Goal: Task Accomplishment & Management: Complete application form

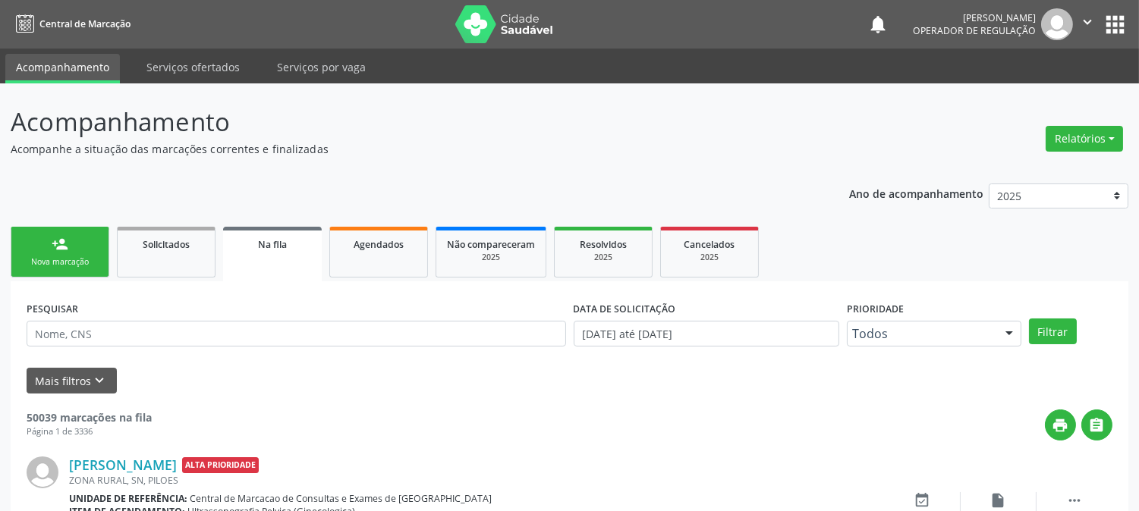
drag, startPoint x: 36, startPoint y: 243, endPoint x: 32, endPoint y: 224, distance: 19.3
click at [32, 224] on div "Sucesso × O paciente foi agendado. Imprimir comprovante Cancel" at bounding box center [569, 255] width 1139 height 511
click at [58, 249] on div "Sucesso × O paciente foi agendado. Imprimir comprovante Cancel" at bounding box center [569, 255] width 1139 height 511
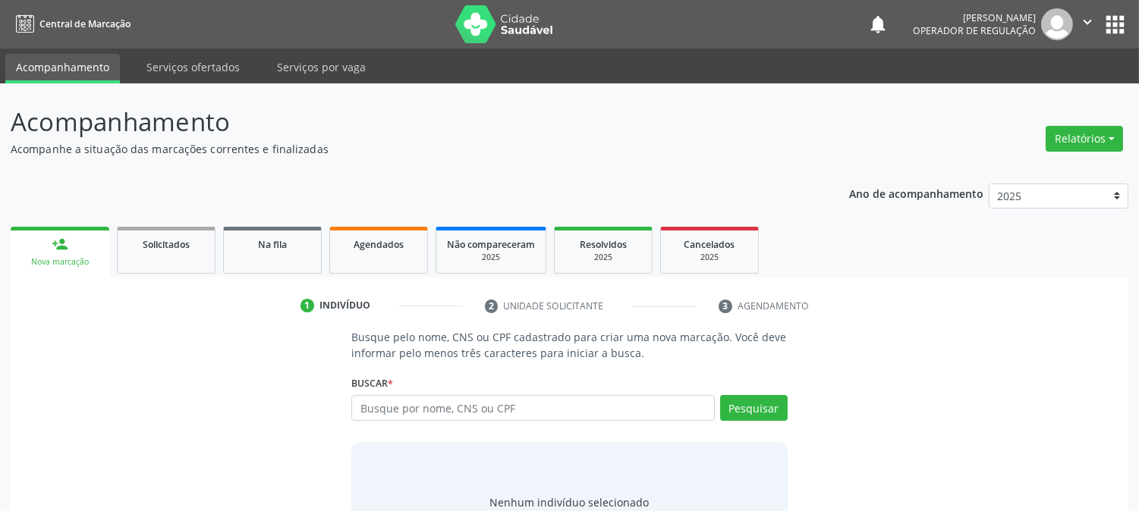
click at [407, 406] on input "text" at bounding box center [532, 408] width 363 height 26
type input "700004264105301"
click at [769, 413] on button "Pesquisar" at bounding box center [754, 408] width 68 height 26
type input "700004264105301"
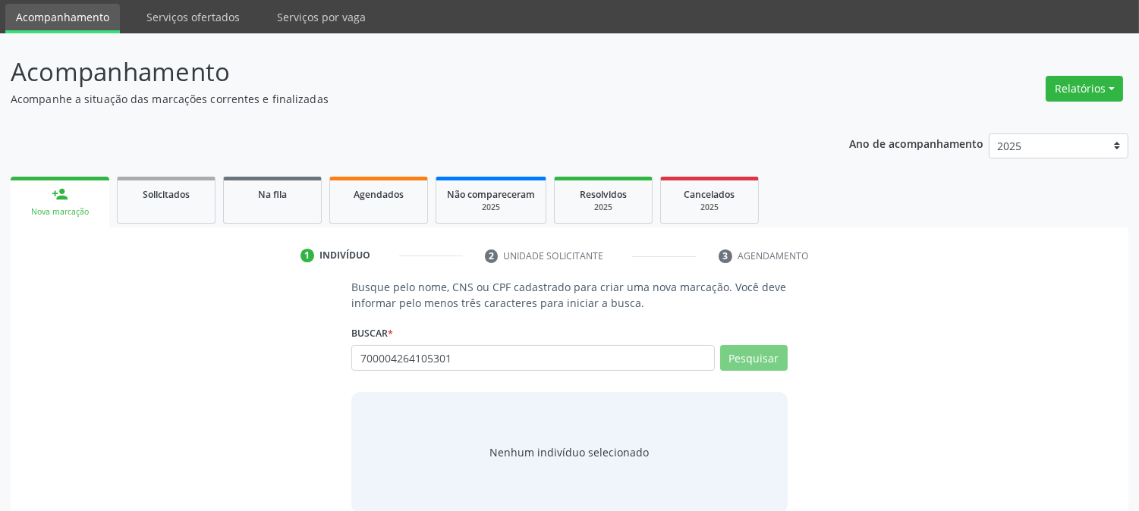
scroll to position [72, 0]
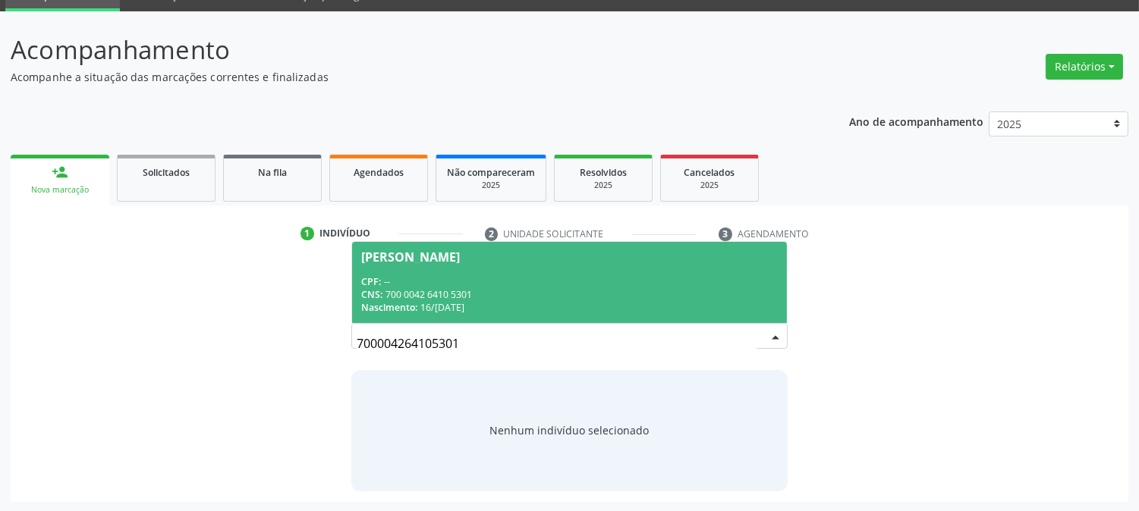
click at [554, 298] on div "CNS: 700 0042 6410 5301" at bounding box center [569, 294] width 416 height 13
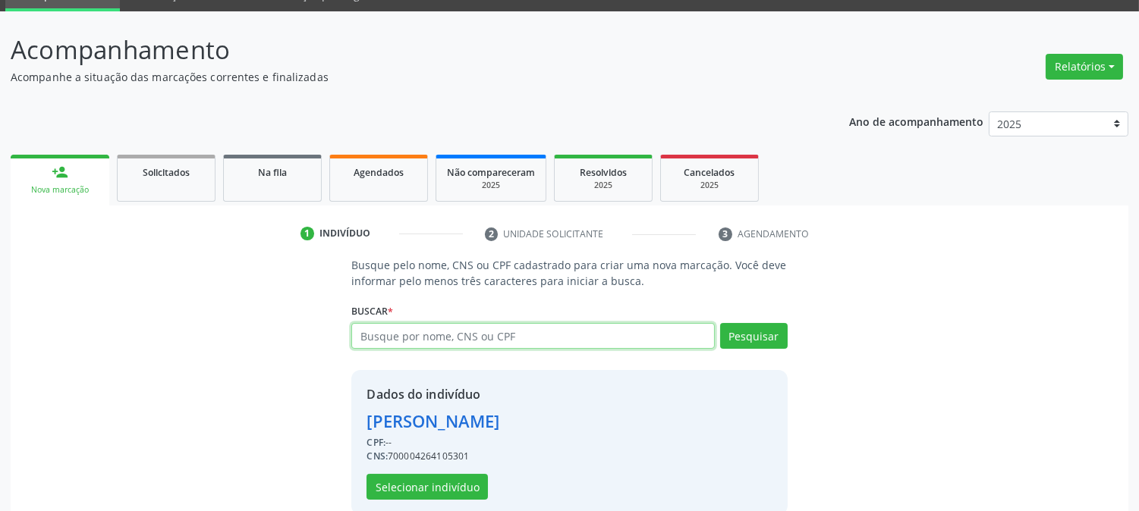
click at [533, 328] on input "text" at bounding box center [532, 336] width 363 height 26
click at [533, 328] on input "hemogr" at bounding box center [532, 336] width 363 height 26
type input "hemogr"
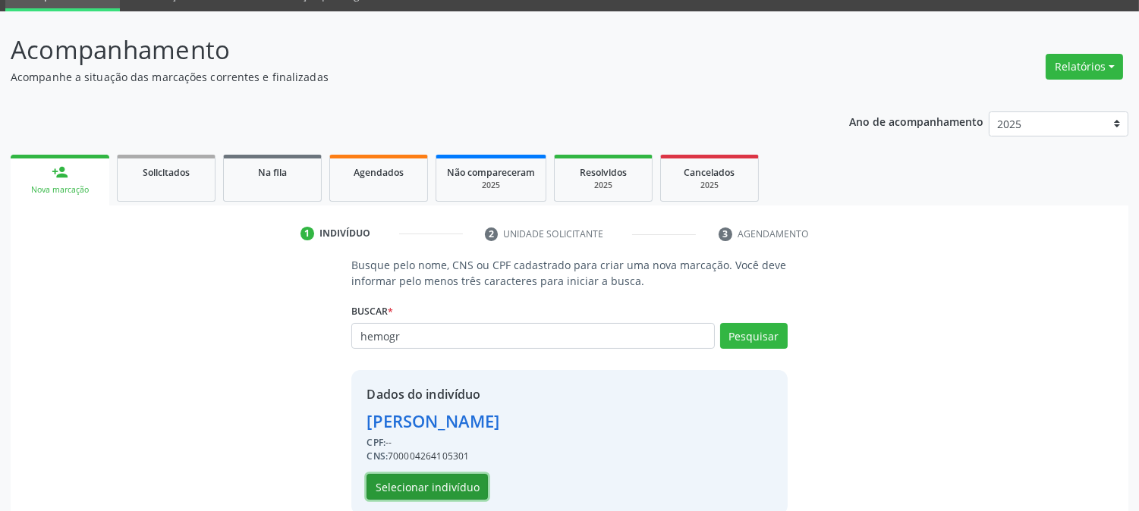
click at [455, 493] on button "Selecionar indivíduo" at bounding box center [426, 487] width 121 height 26
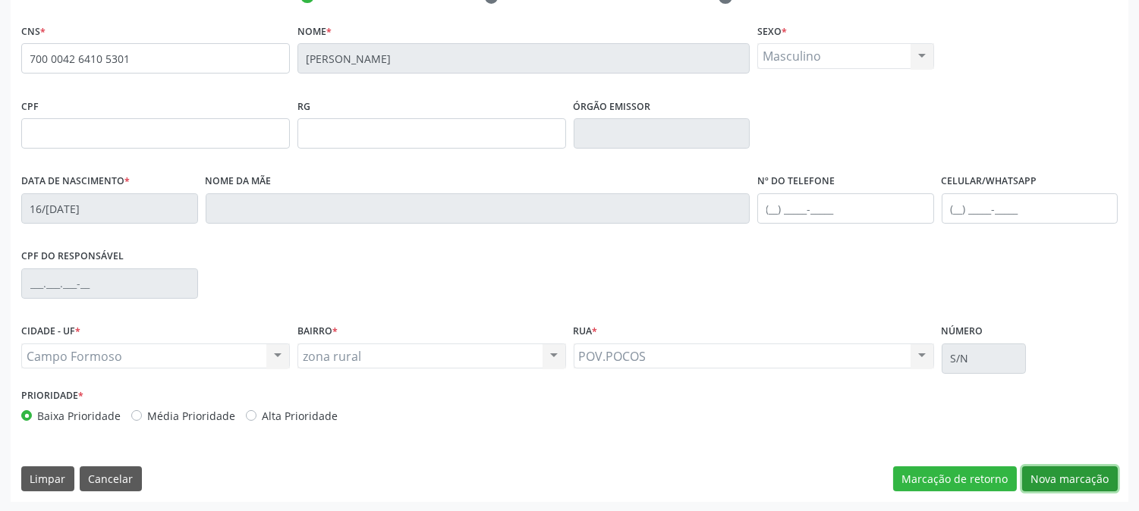
click at [1052, 480] on button "Nova marcação" at bounding box center [1070, 480] width 96 height 26
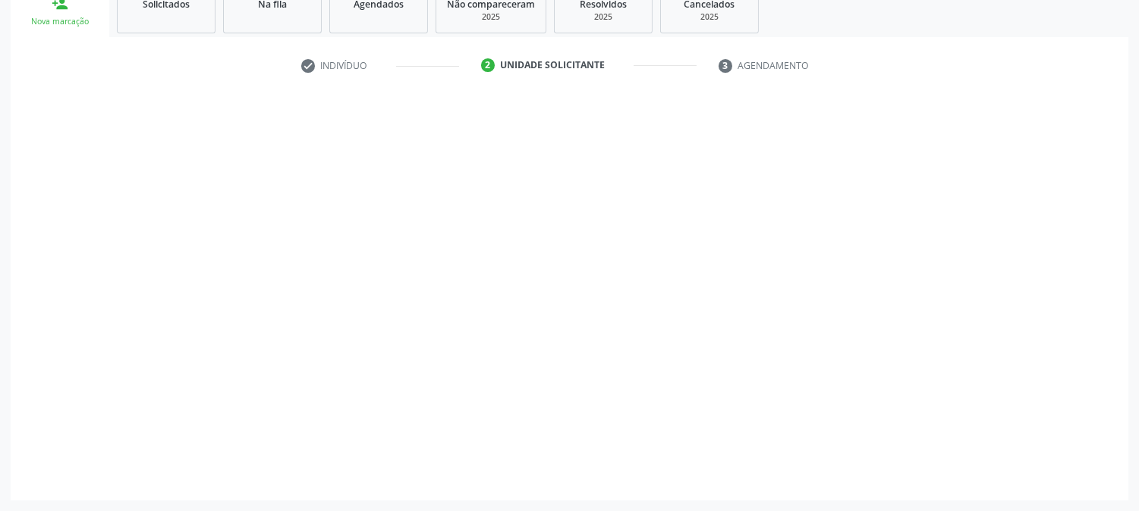
scroll to position [240, 0]
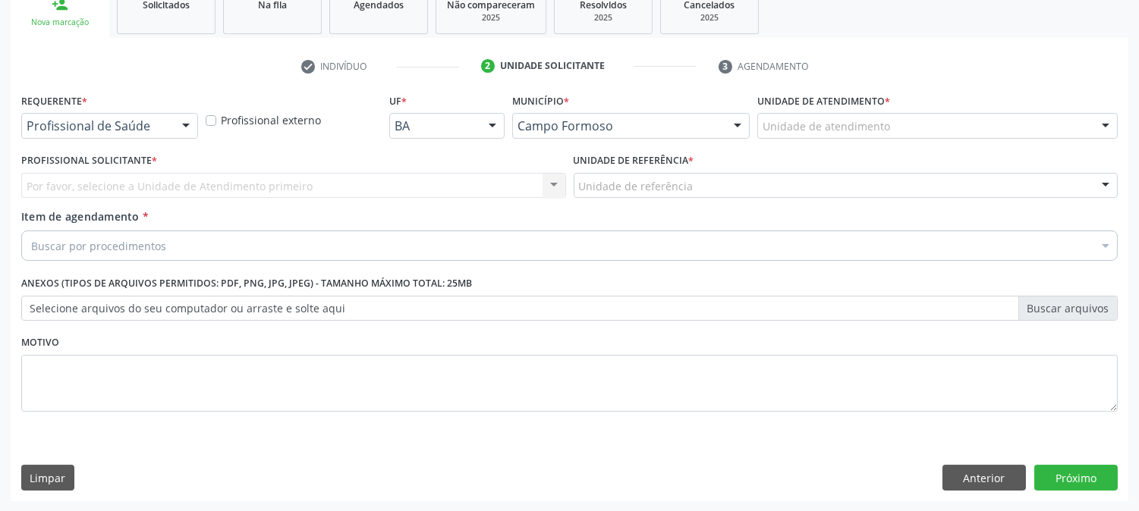
drag, startPoint x: 143, startPoint y: 132, endPoint x: 127, endPoint y: 173, distance: 43.7
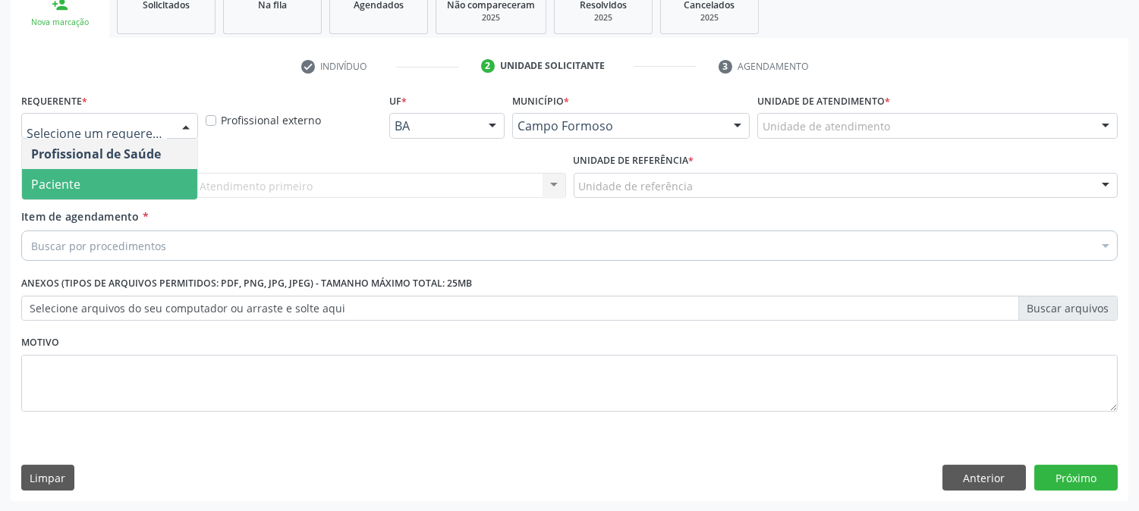
click at [126, 184] on span "Paciente" at bounding box center [109, 184] width 175 height 30
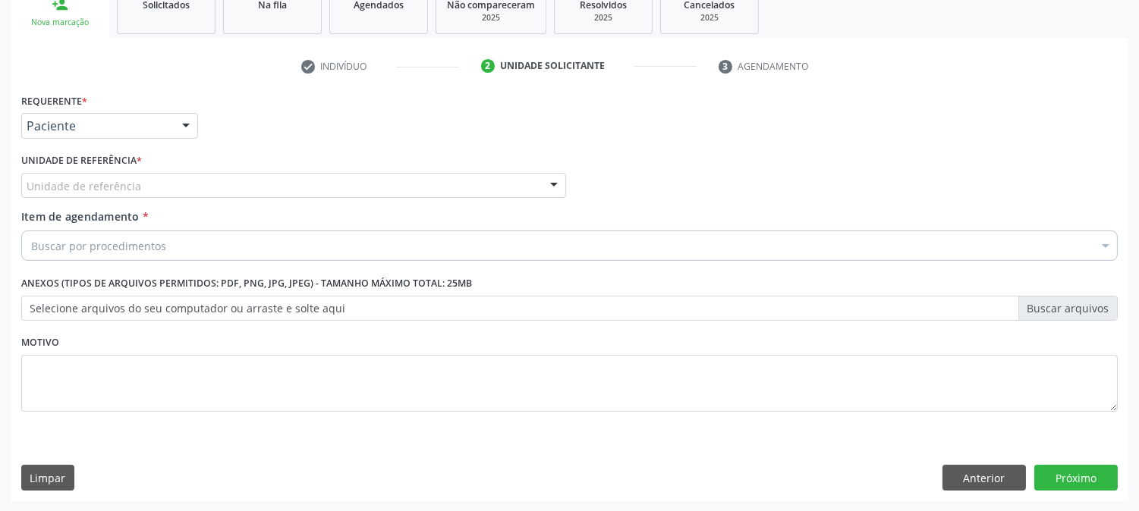
click at [146, 184] on div "Requerente * Paciente Profissional de Saúde Paciente Nenhum resultado encontrad…" at bounding box center [569, 262] width 1096 height 344
click at [157, 191] on div "Unidade de referência" at bounding box center [293, 186] width 545 height 26
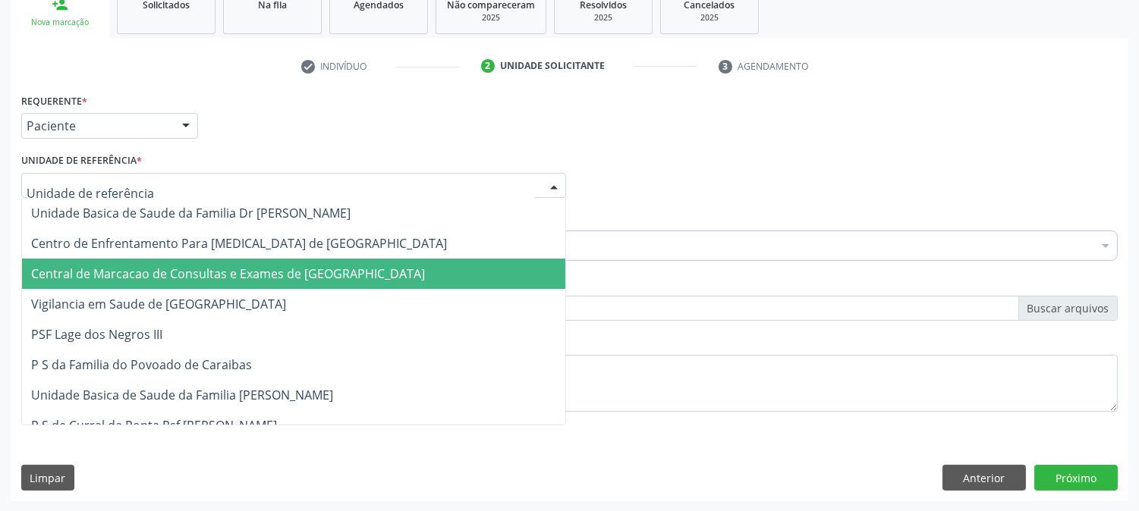
click at [149, 277] on span "Central de Marcacao de Consultas e Exames de [GEOGRAPHIC_DATA]" at bounding box center [228, 273] width 394 height 17
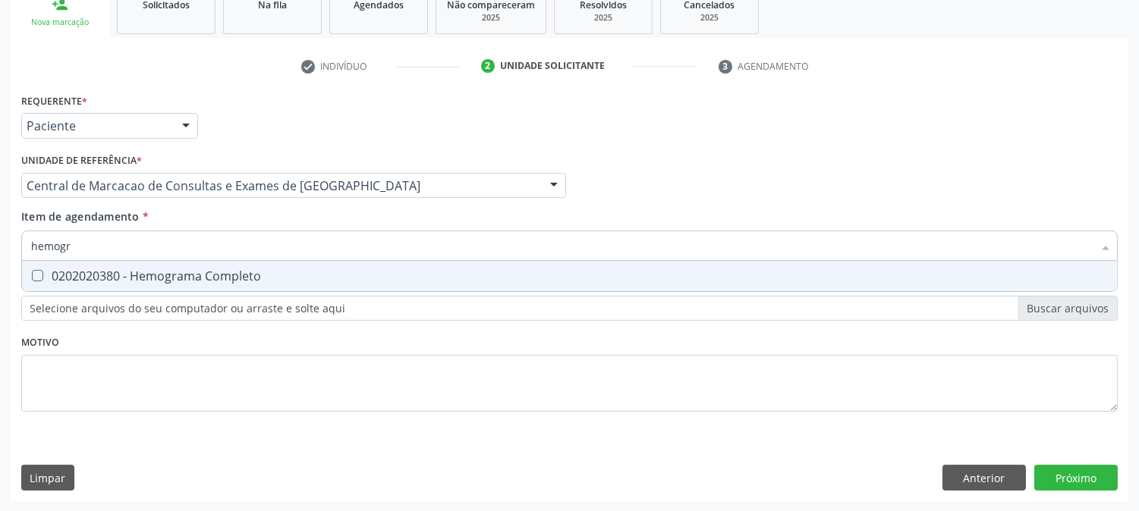
type input "hemogra"
click at [155, 275] on div "0202020380 - Hemograma Completo" at bounding box center [569, 276] width 1076 height 12
checkbox Completo "true"
click at [176, 240] on input "hemogra" at bounding box center [561, 246] width 1061 height 30
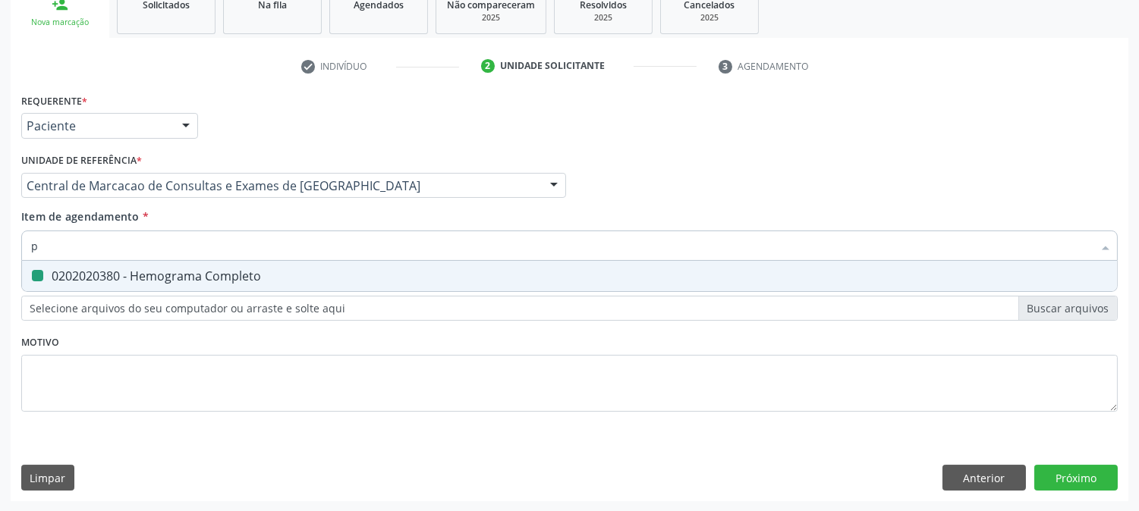
type input "pl"
checkbox Completo "false"
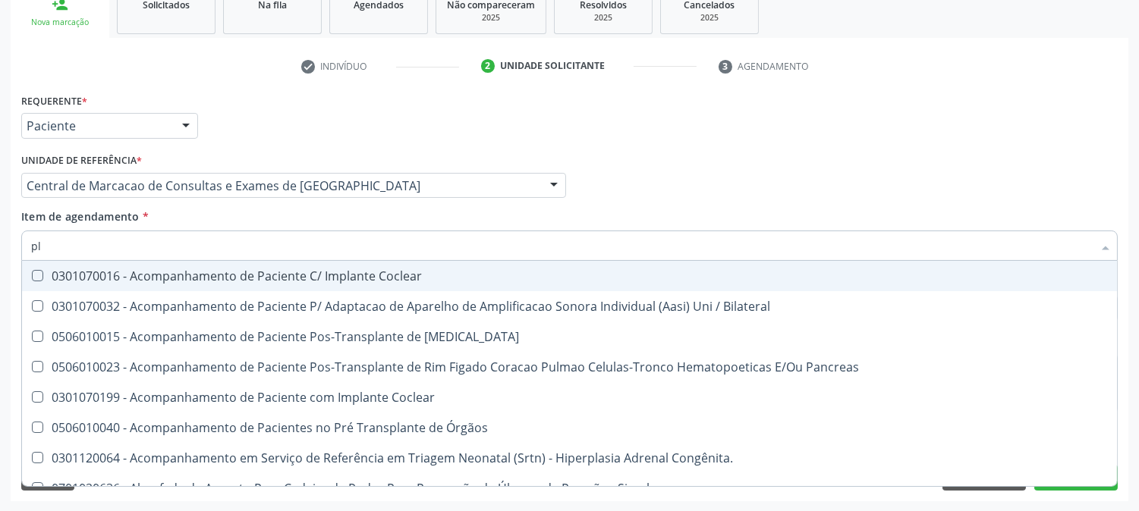
type input "pla"
checkbox Completo "false"
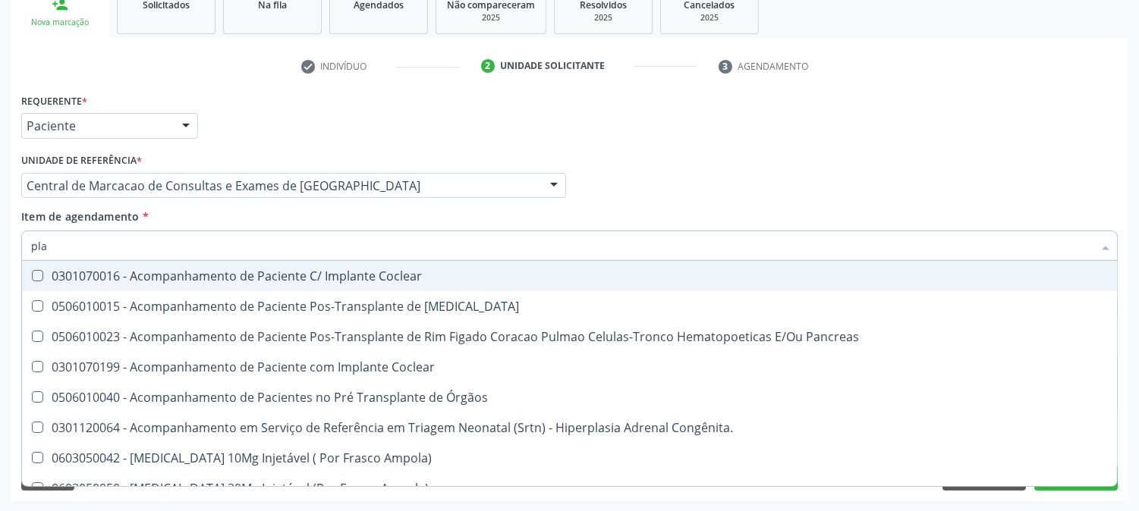
type input "plaq"
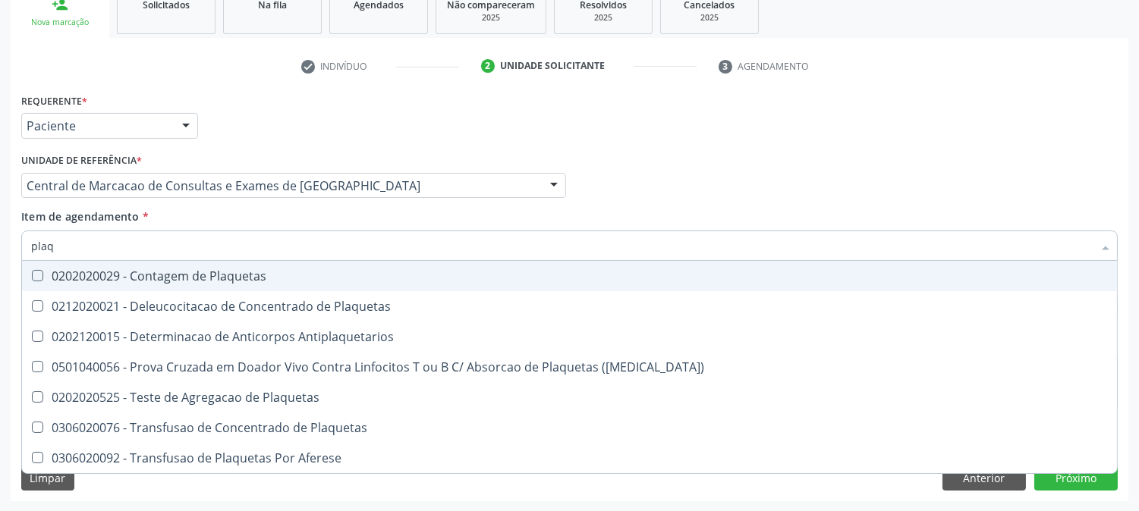
drag, startPoint x: 165, startPoint y: 271, endPoint x: 193, endPoint y: 237, distance: 44.2
click at [168, 270] on div "0202020029 - Contagem de Plaquetas" at bounding box center [569, 276] width 1076 height 12
checkbox Plaquetas "true"
click at [193, 237] on input "plaq" at bounding box center [561, 246] width 1061 height 30
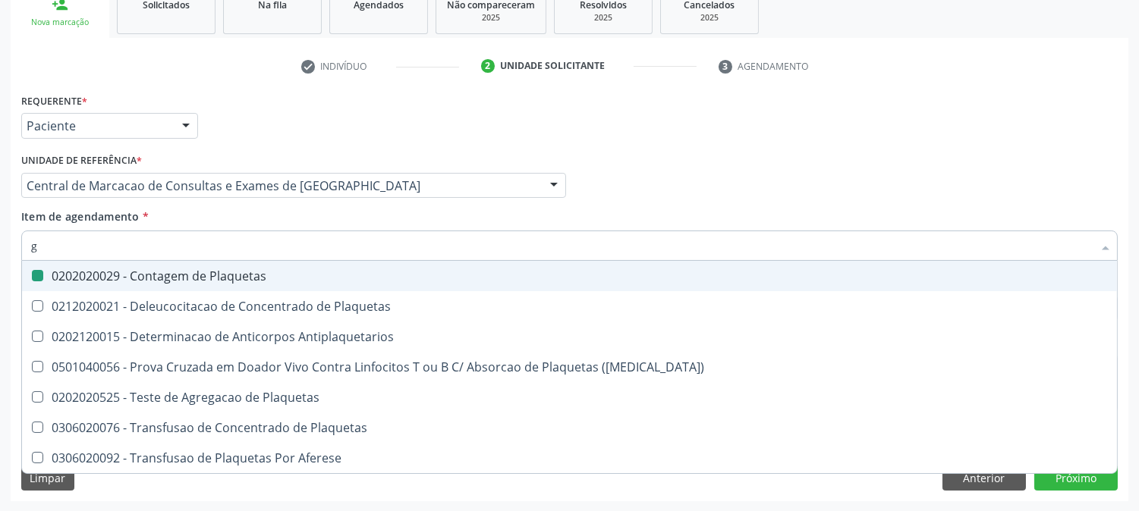
type input "gl"
checkbox Plaquetas "false"
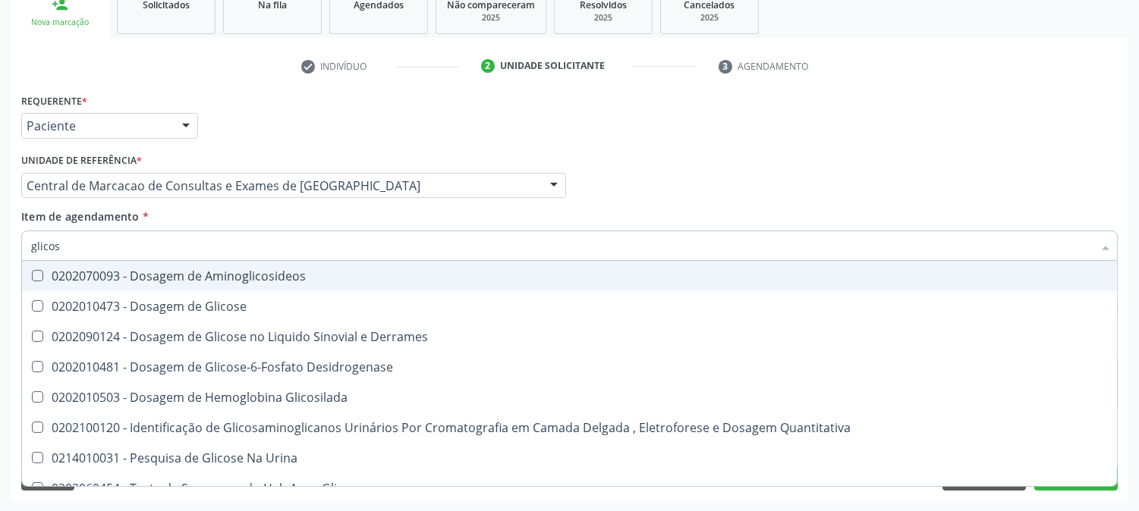
type input "glicose"
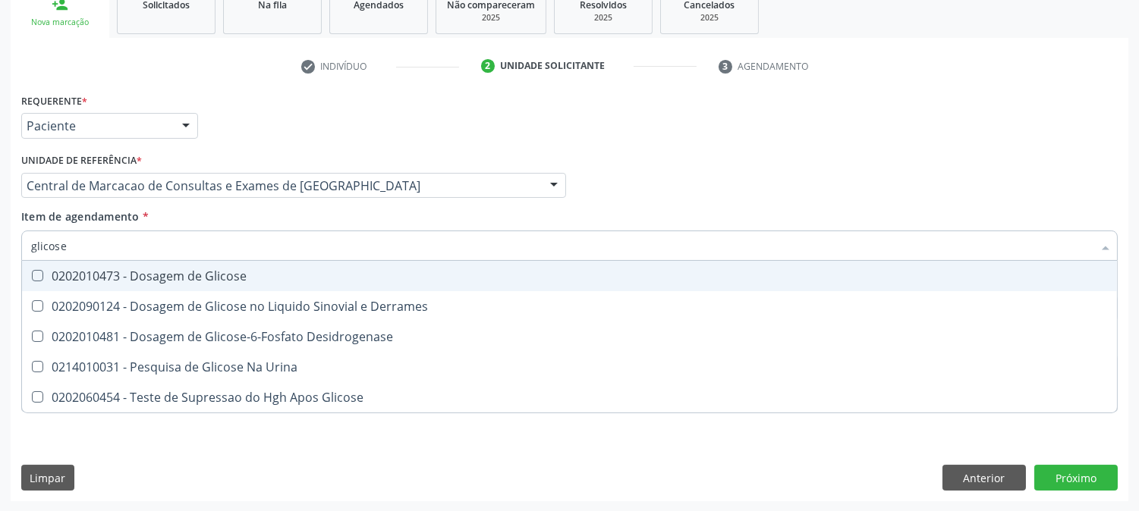
click at [183, 270] on div "0202010473 - Dosagem de Glicose" at bounding box center [569, 276] width 1076 height 12
checkbox Glicose "true"
click at [197, 238] on input "glicose" at bounding box center [561, 246] width 1061 height 30
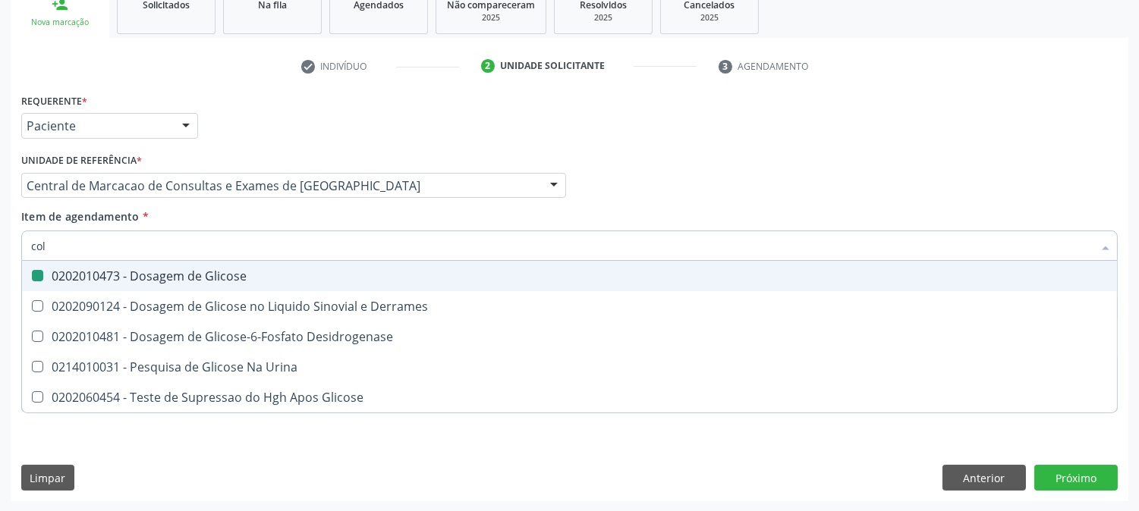
type input "cole"
checkbox Glicose "false"
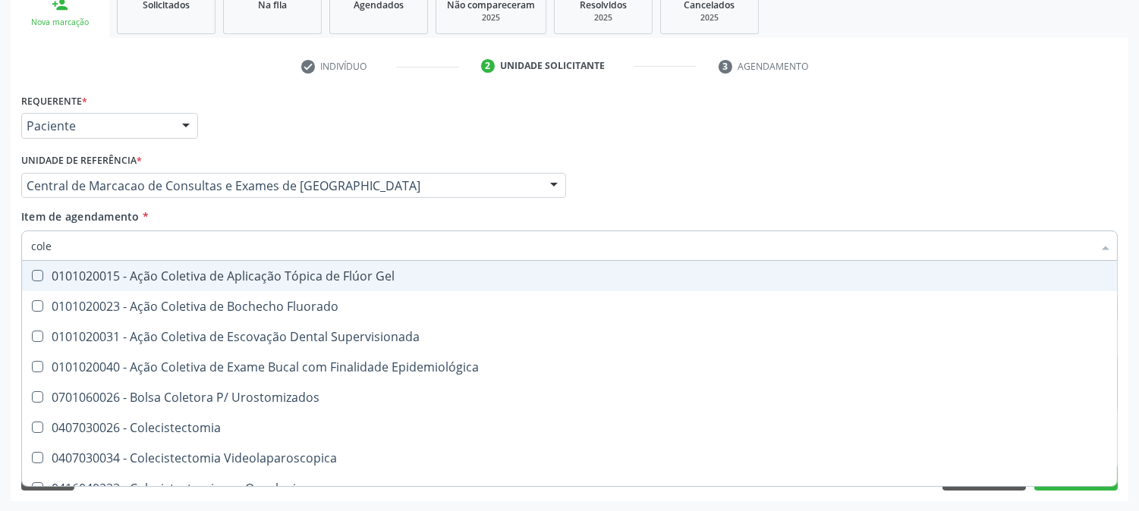
type input "coles"
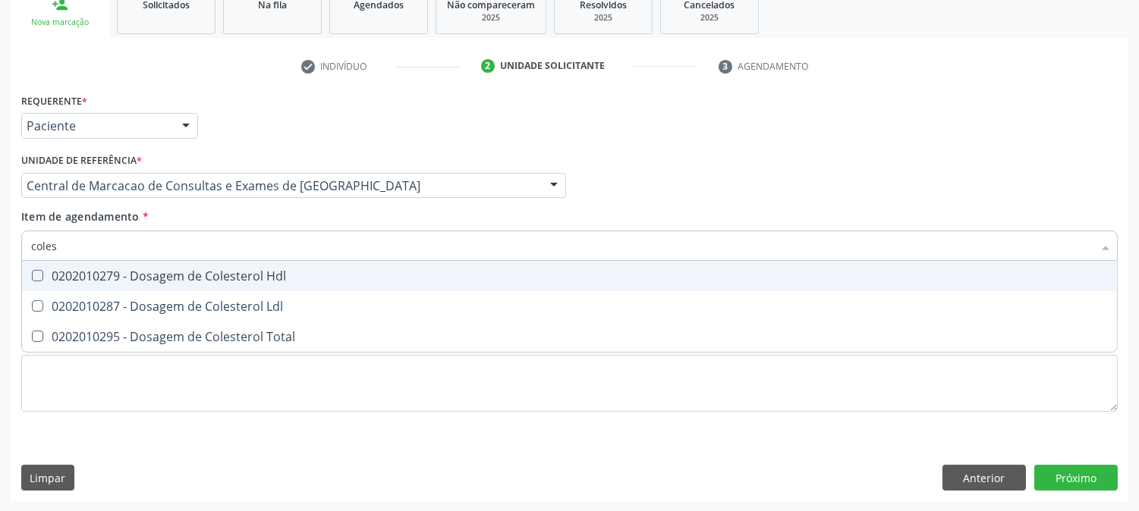
click at [194, 274] on div "0202010279 - Dosagem de Colesterol Hdl" at bounding box center [569, 276] width 1076 height 12
checkbox Hdl "true"
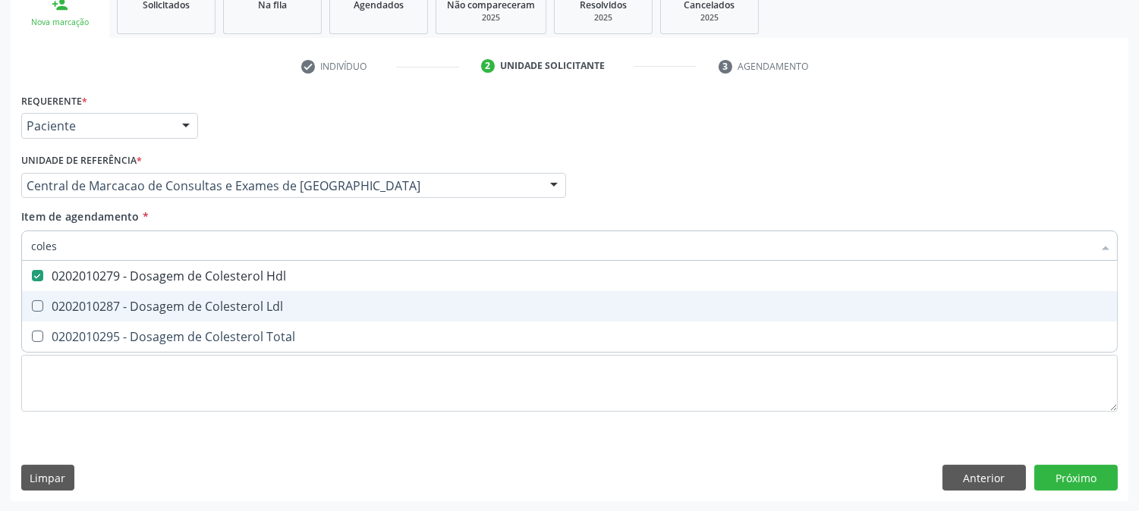
click at [193, 293] on span "0202010287 - Dosagem de Colesterol Ldl" at bounding box center [569, 306] width 1095 height 30
checkbox Ldl "true"
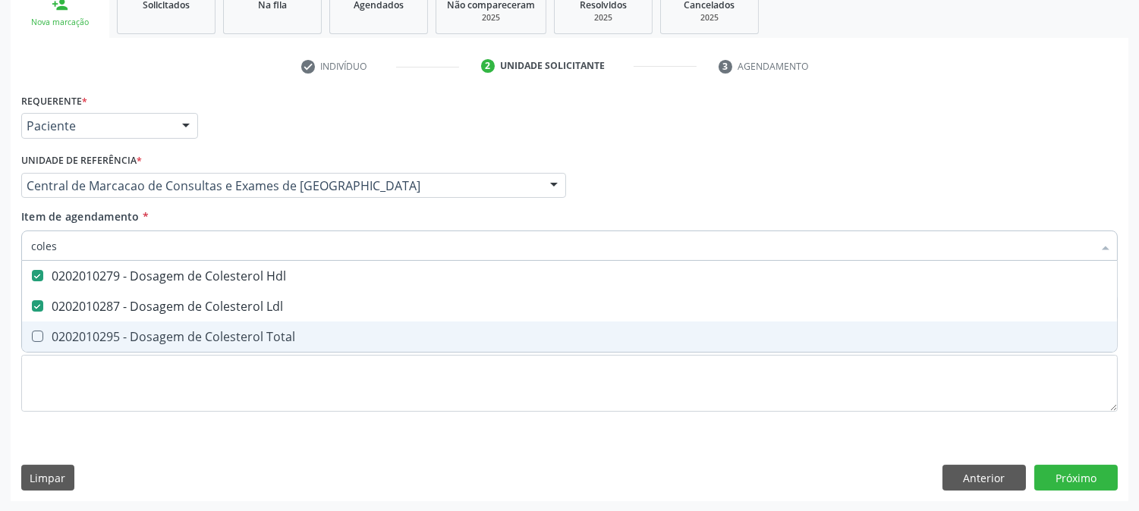
drag, startPoint x: 190, startPoint y: 324, endPoint x: 171, endPoint y: 263, distance: 63.6
click at [188, 322] on span "0202010295 - Dosagem de Colesterol Total" at bounding box center [569, 337] width 1095 height 30
checkbox Total "true"
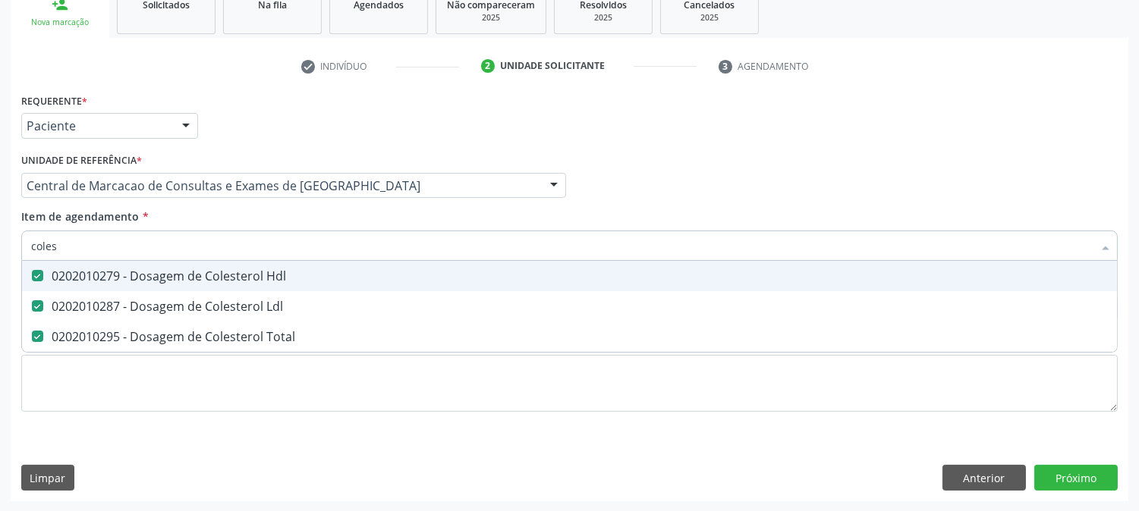
click at [162, 238] on input "coles" at bounding box center [561, 246] width 1061 height 30
type input "t"
checkbox Hdl "false"
checkbox Ldl "false"
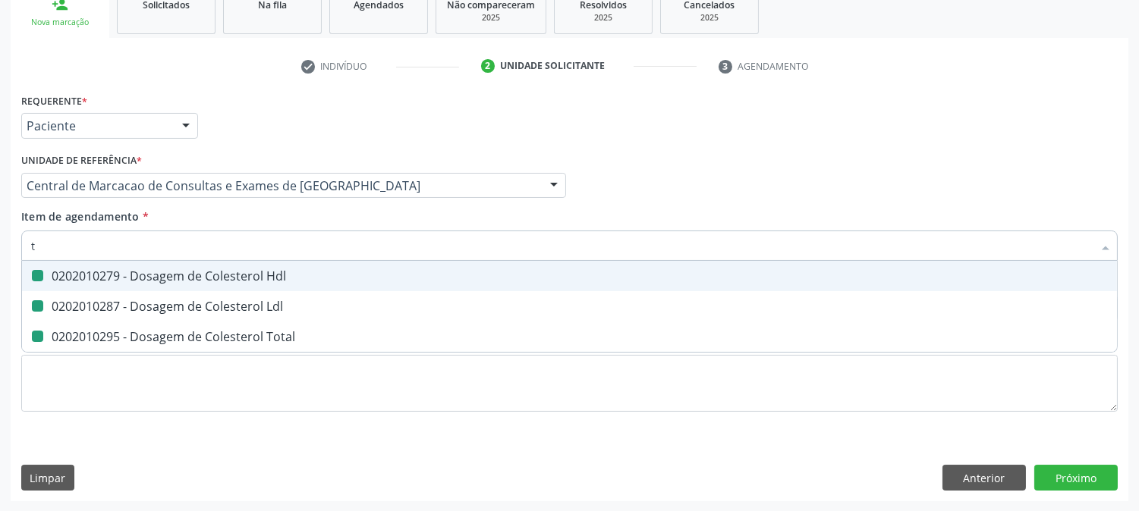
checkbox Total "false"
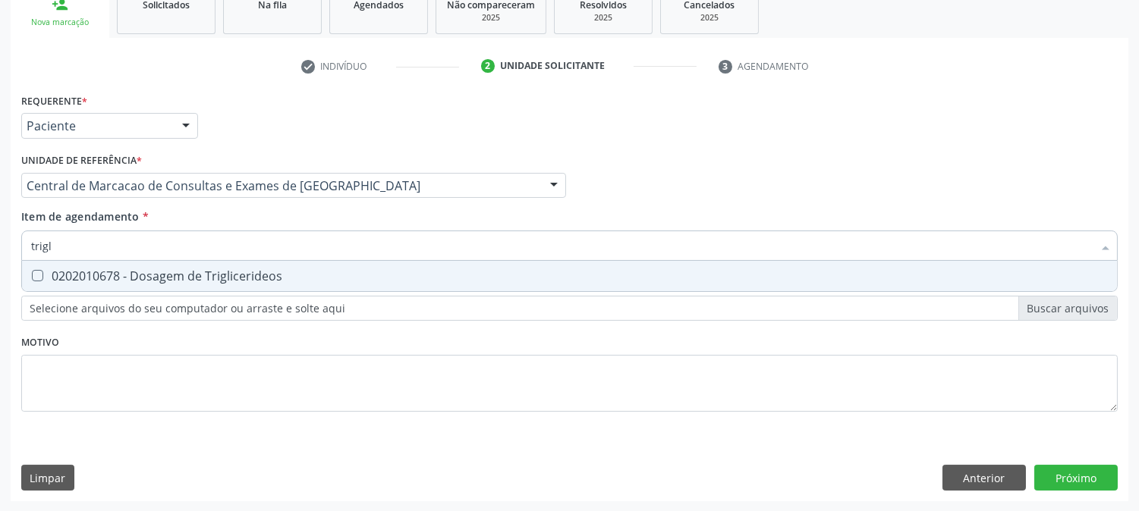
type input "trigli"
drag, startPoint x: 175, startPoint y: 284, endPoint x: 193, endPoint y: 262, distance: 28.1
click at [177, 283] on span "0202010678 - Dosagem de Triglicerideos" at bounding box center [569, 276] width 1095 height 30
checkbox Triglicerideos "true"
click at [199, 247] on input "trigli" at bounding box center [561, 246] width 1061 height 30
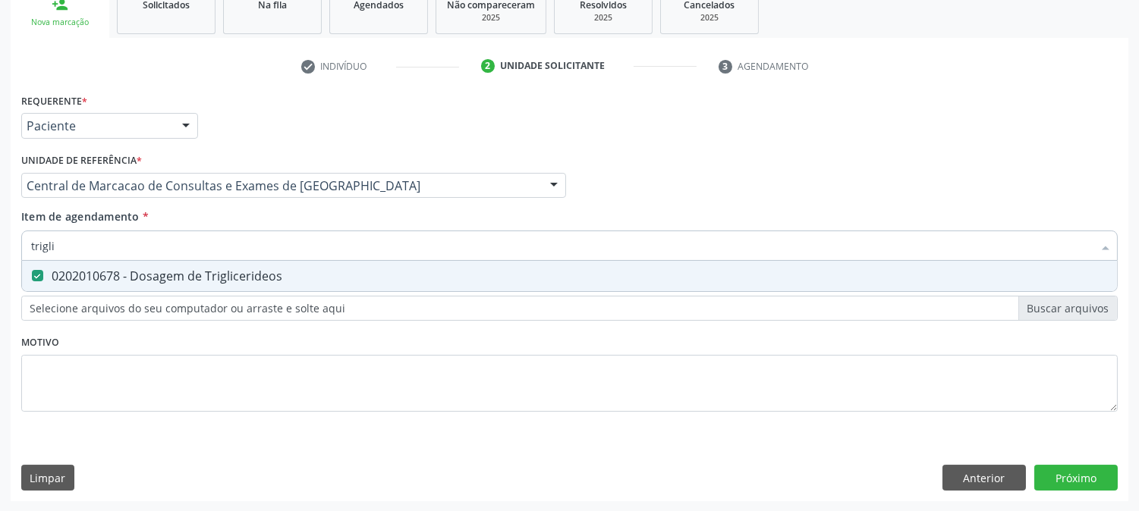
click at [199, 247] on input "trigli" at bounding box center [561, 246] width 1061 height 30
type input "tg"
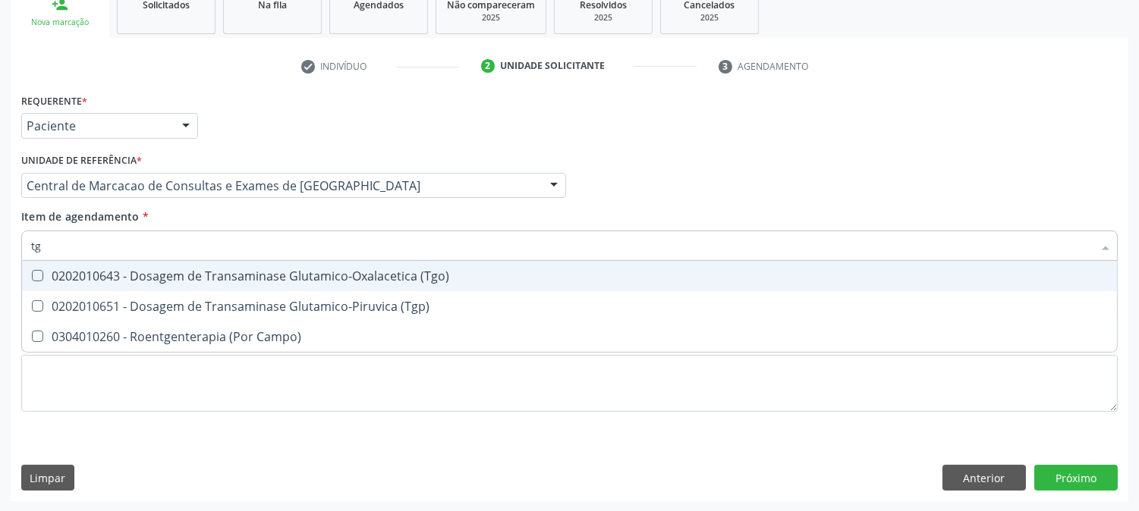
click at [214, 274] on div "0202010643 - Dosagem de Transaminase Glutamico-Oxalacetica (Tgo)" at bounding box center [569, 276] width 1076 height 12
checkbox \(Tgo\) "true"
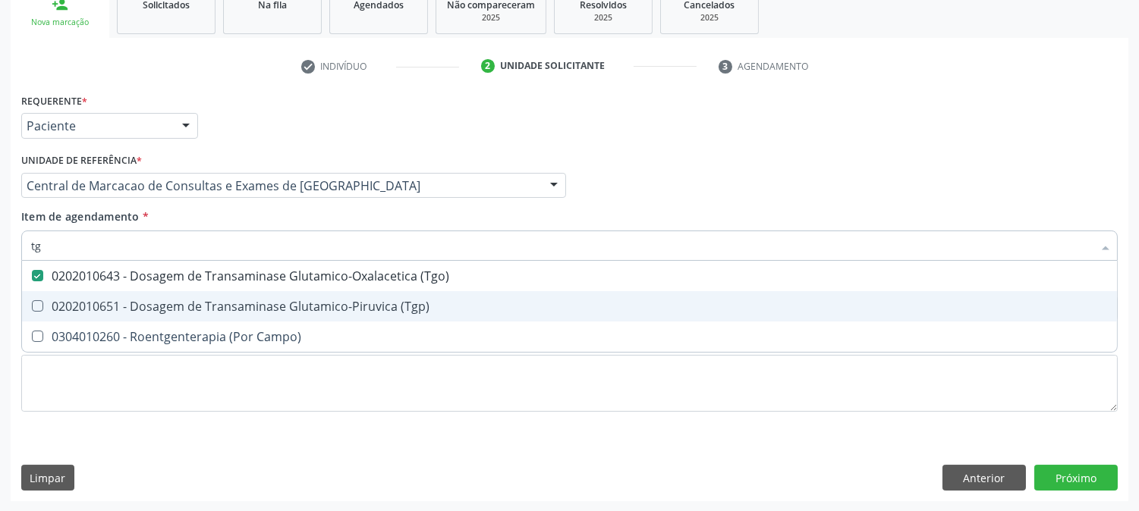
drag, startPoint x: 215, startPoint y: 303, endPoint x: 240, endPoint y: 245, distance: 63.3
click at [215, 302] on div "0202010651 - Dosagem de Transaminase Glutamico-Piruvica (Tgp)" at bounding box center [569, 306] width 1076 height 12
checkbox \(Tgp\) "true"
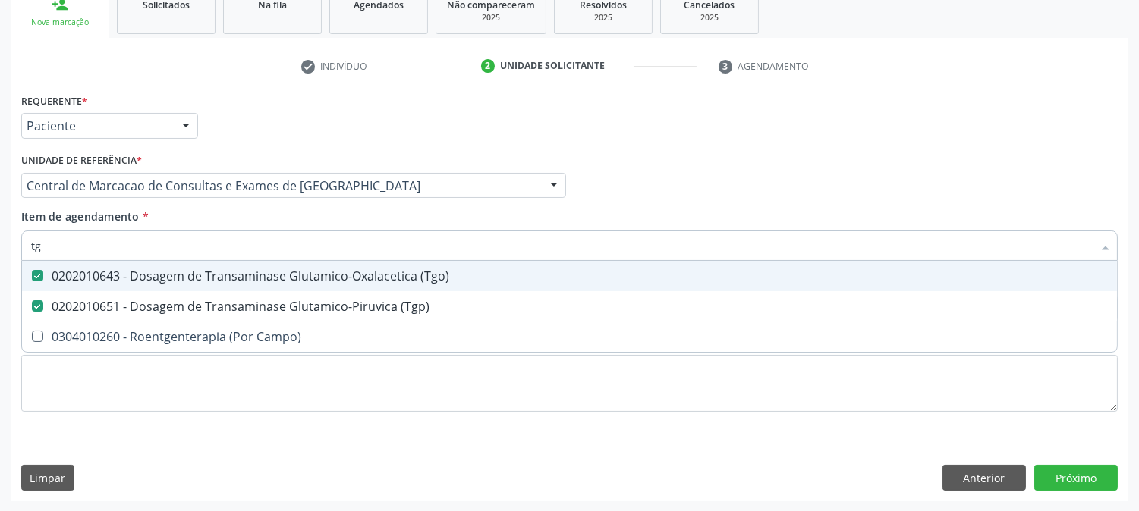
click at [241, 236] on input "tg" at bounding box center [561, 246] width 1061 height 30
type input "ure"
checkbox \(Tgo\) "false"
checkbox \(Tgp\) "false"
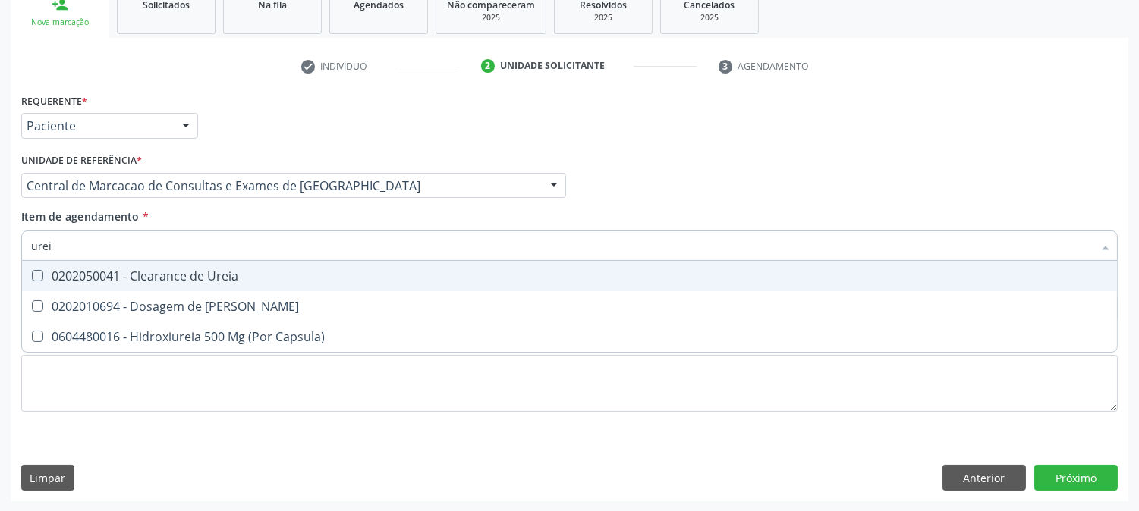
type input "ureia"
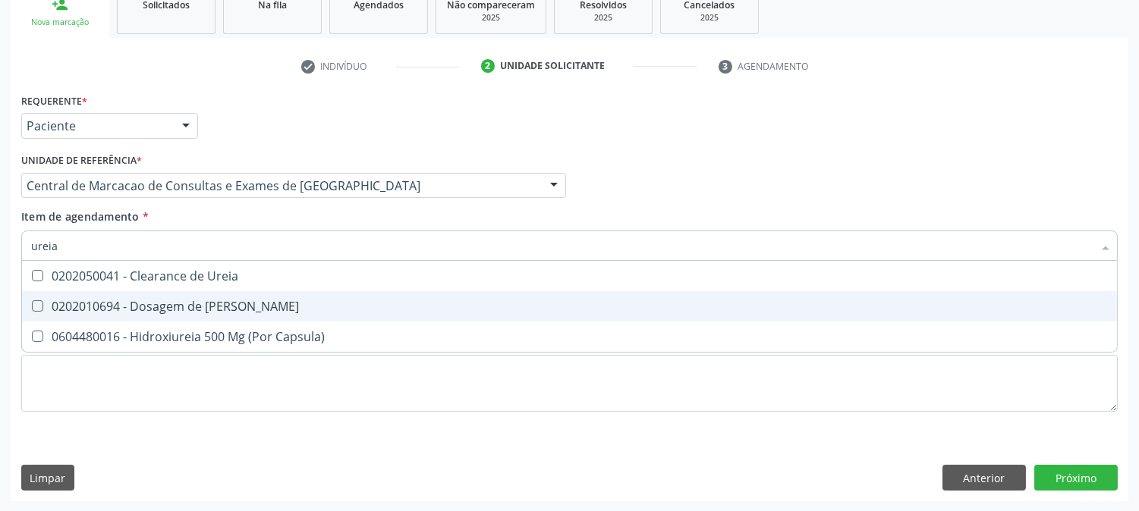
click at [237, 296] on span "0202010694 - Dosagem de [PERSON_NAME]" at bounding box center [569, 306] width 1095 height 30
checkbox Ureia "true"
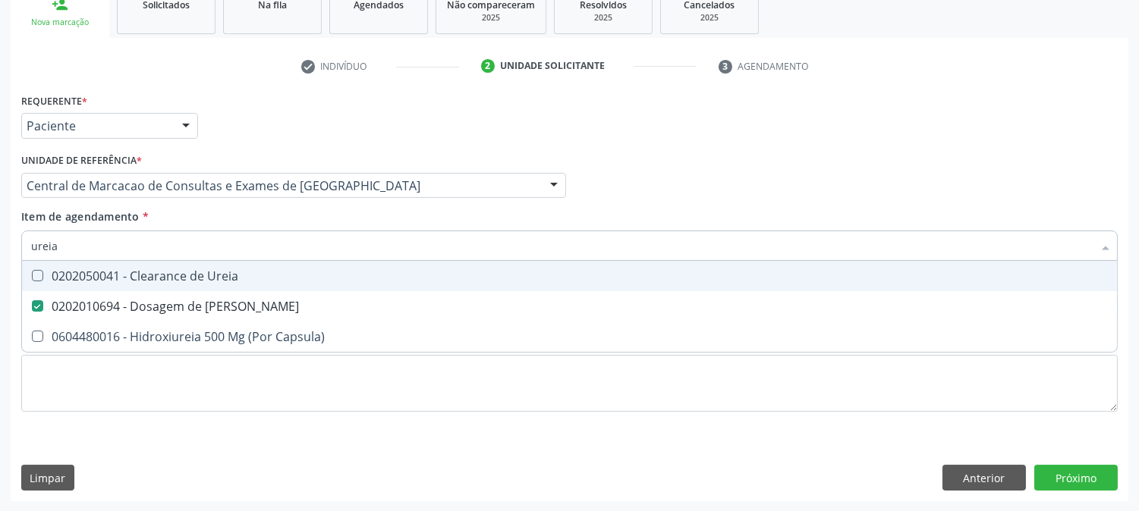
click at [253, 255] on input "ureia" at bounding box center [561, 246] width 1061 height 30
type input "c"
checkbox Ureia "false"
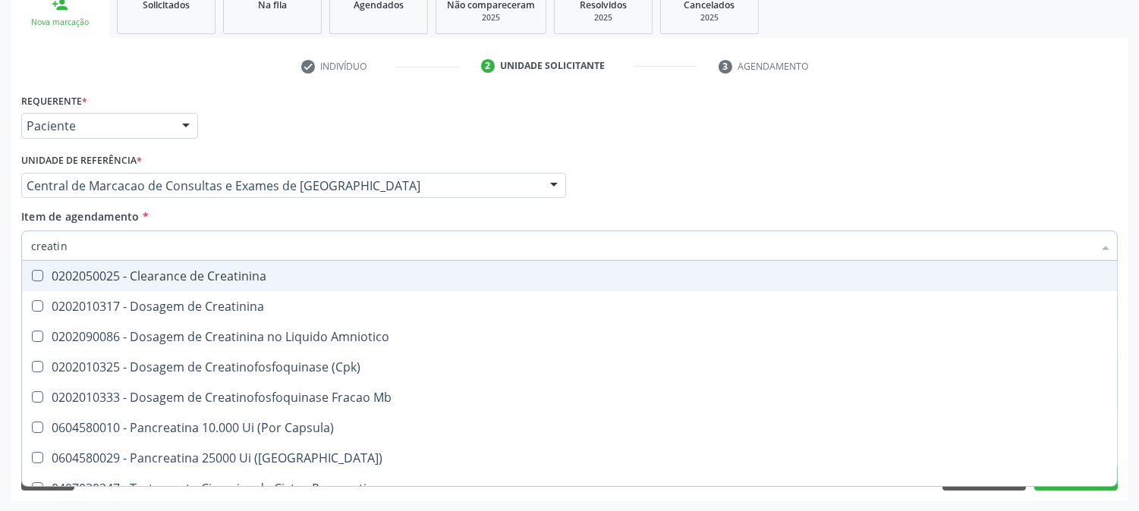
type input "creatini"
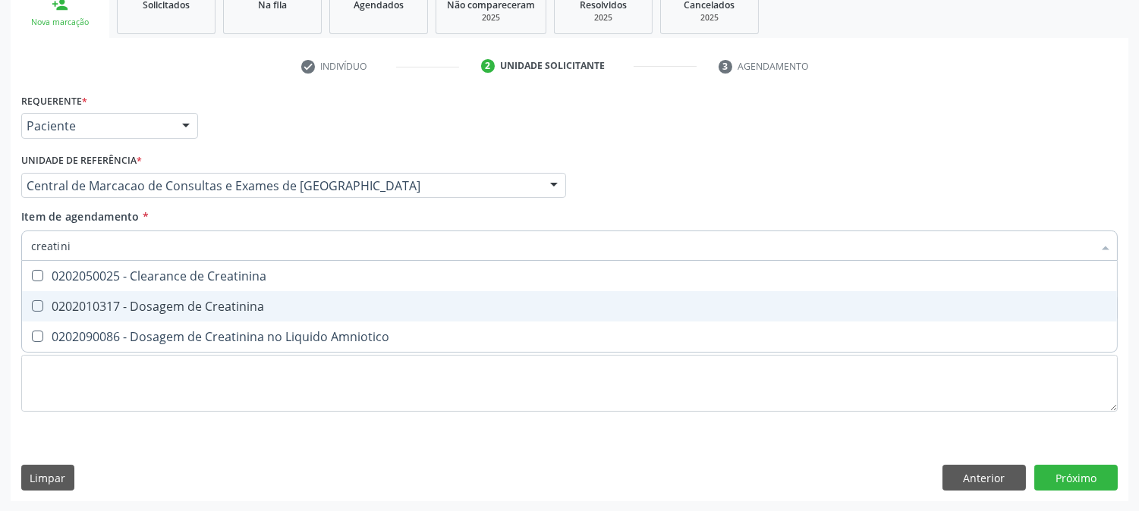
click at [292, 308] on div "0202010317 - Dosagem de Creatinina" at bounding box center [569, 306] width 1076 height 12
checkbox Creatinina "true"
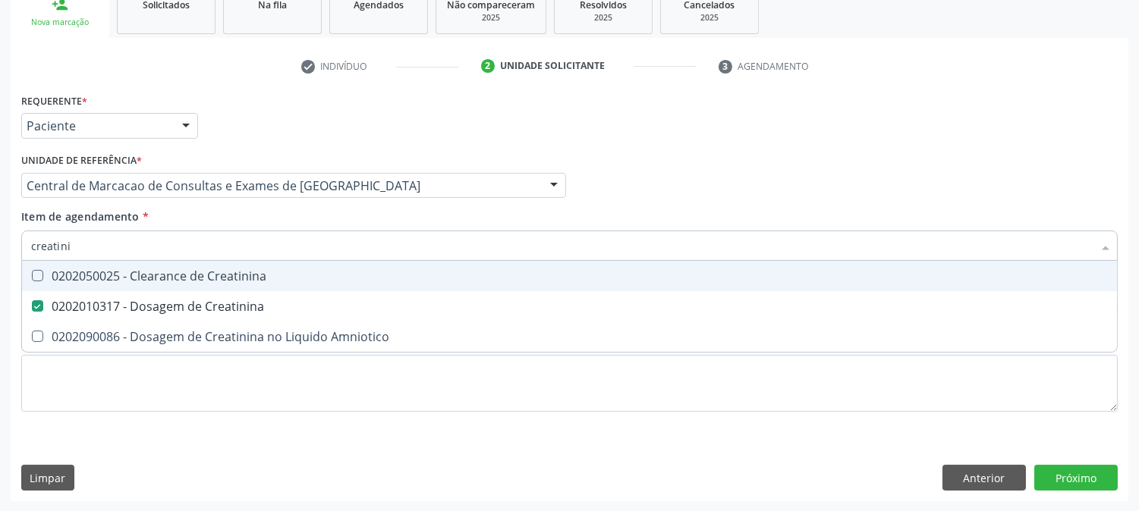
click at [309, 234] on input "creatini" at bounding box center [561, 246] width 1061 height 30
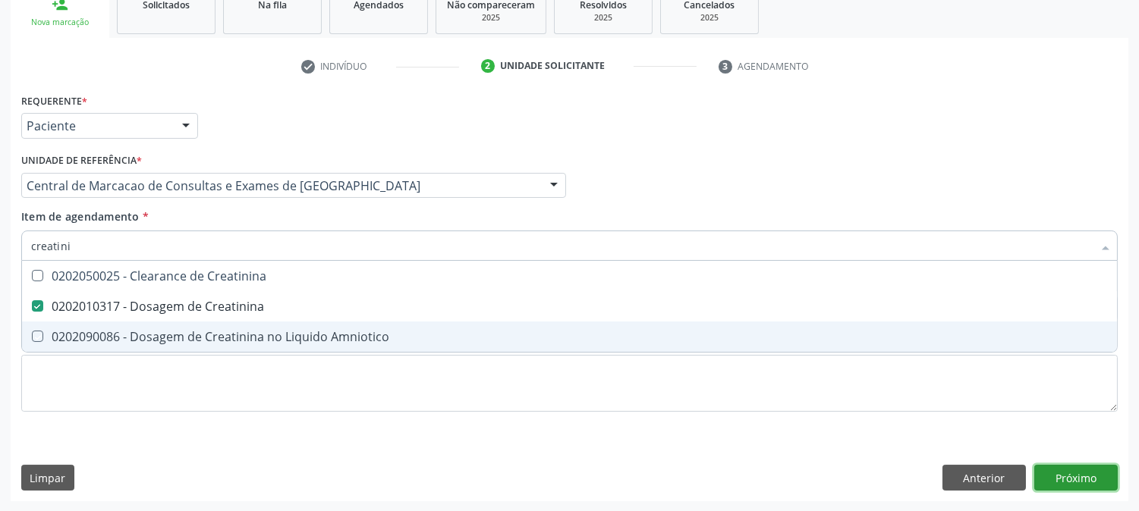
click at [1090, 470] on div "Requerente * Paciente Profissional de Saúde Paciente Nenhum resultado encontrad…" at bounding box center [569, 296] width 1117 height 412
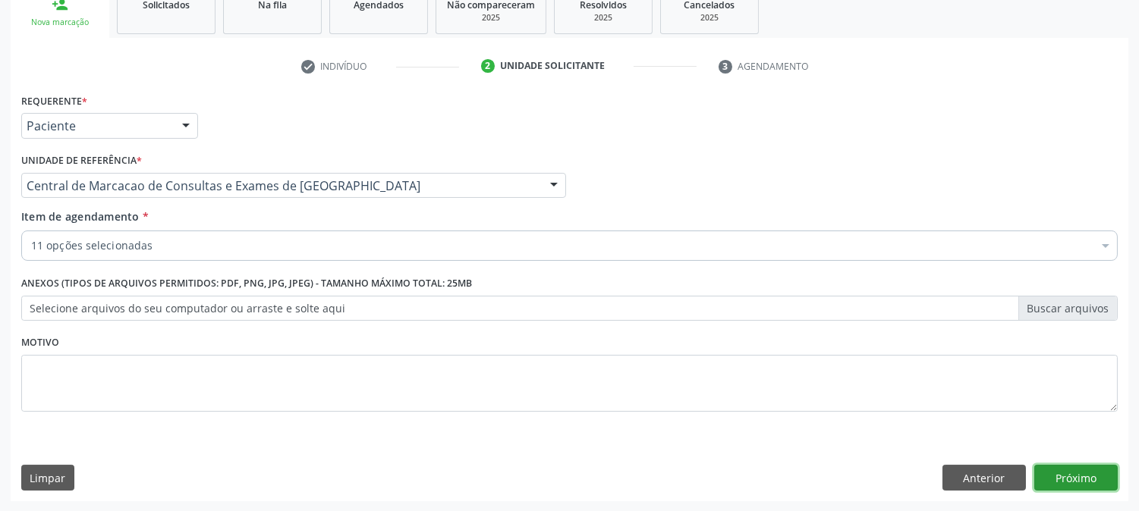
click at [1094, 470] on button "Próximo" at bounding box center [1075, 478] width 83 height 26
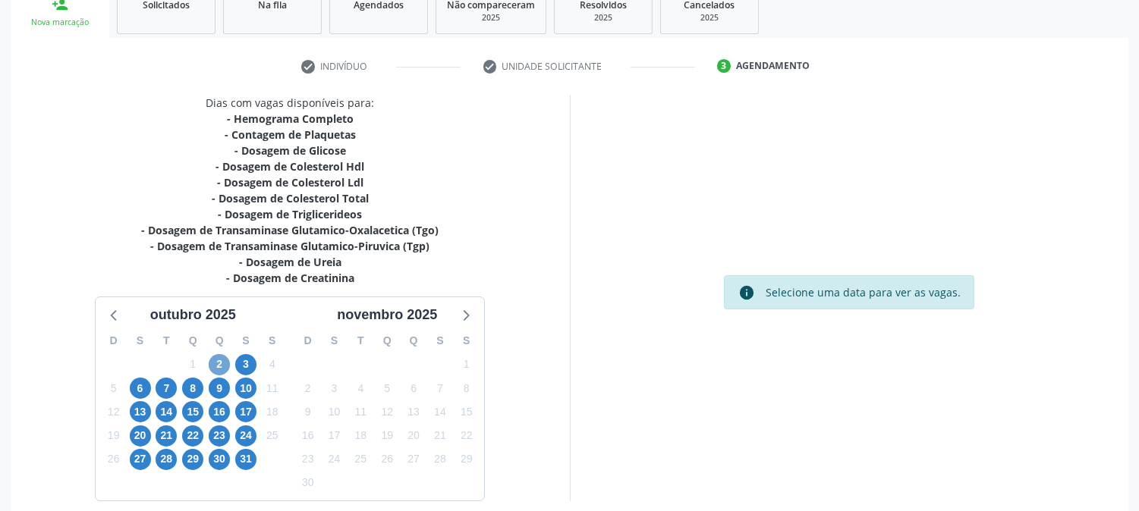
click at [225, 361] on span "2" at bounding box center [219, 364] width 21 height 21
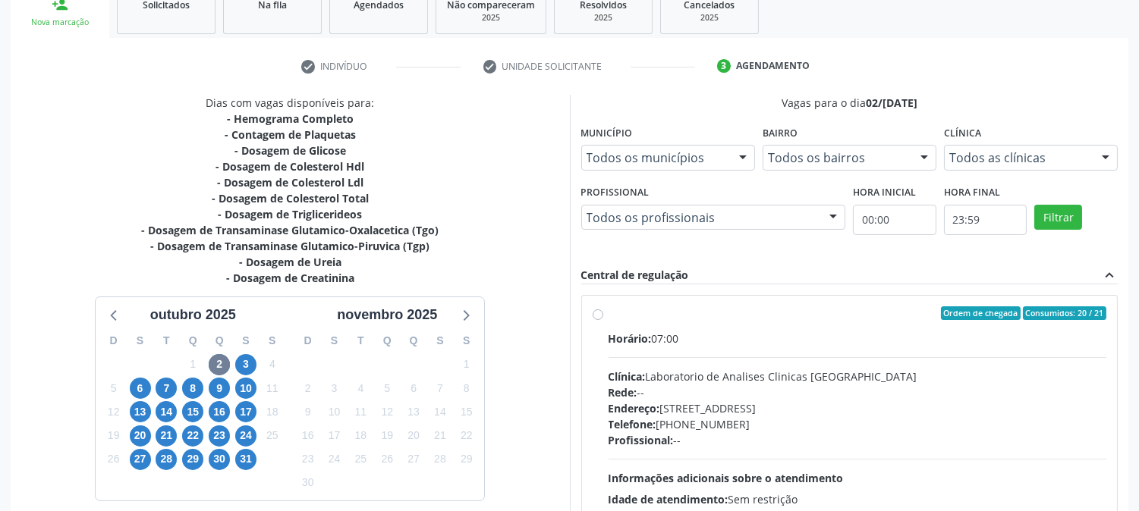
click at [690, 307] on div "Ordem de chegada Consumidos: 20 / 21" at bounding box center [857, 313] width 498 height 14
click at [603, 307] on input "Ordem de chegada Consumidos: 20 / 21 Horário: 07:00 Clínica: Laboratorio de Ana…" at bounding box center [597, 313] width 11 height 14
radio input "true"
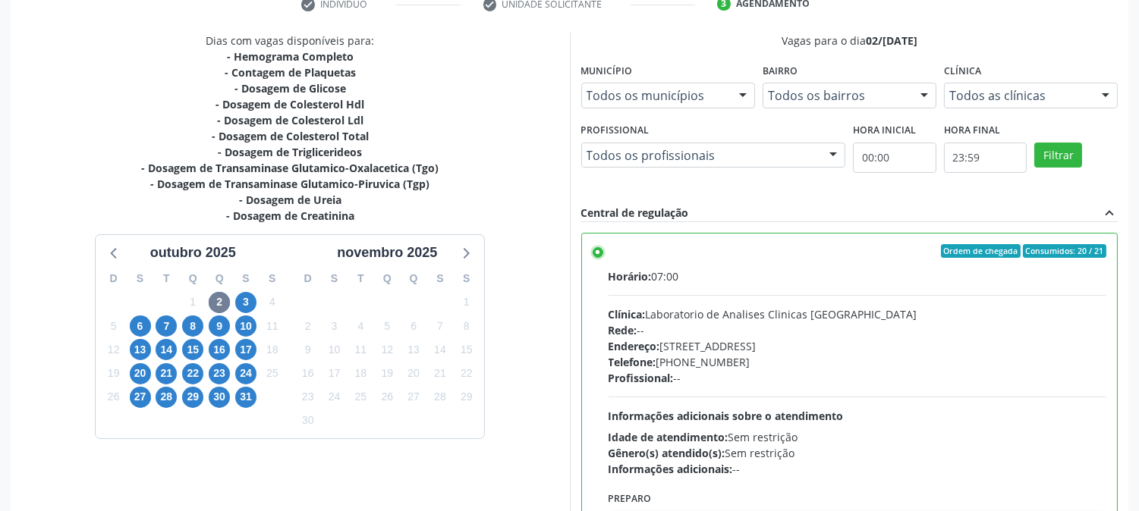
scroll to position [394, 0]
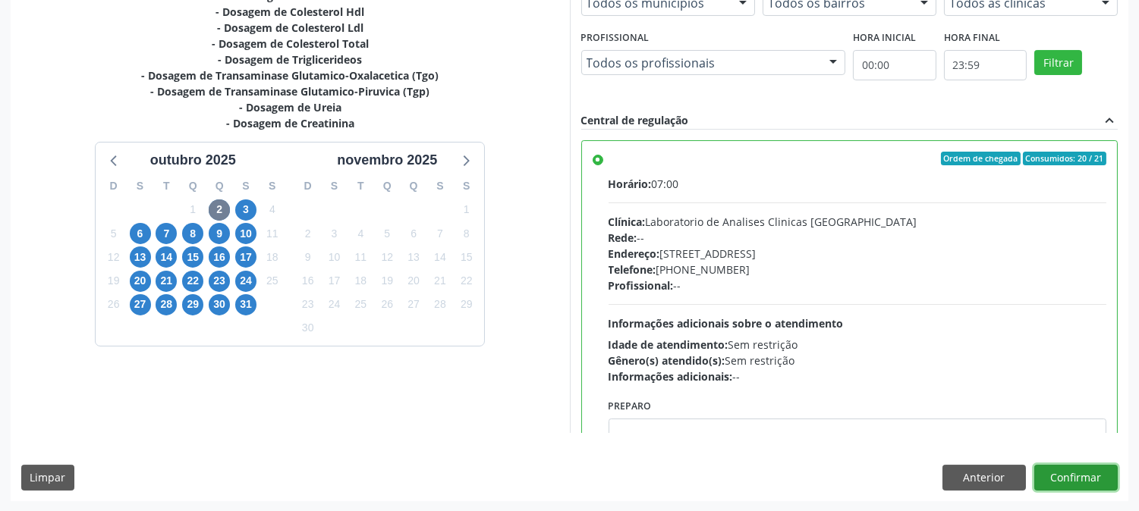
click at [1068, 472] on button "Confirmar" at bounding box center [1075, 478] width 83 height 26
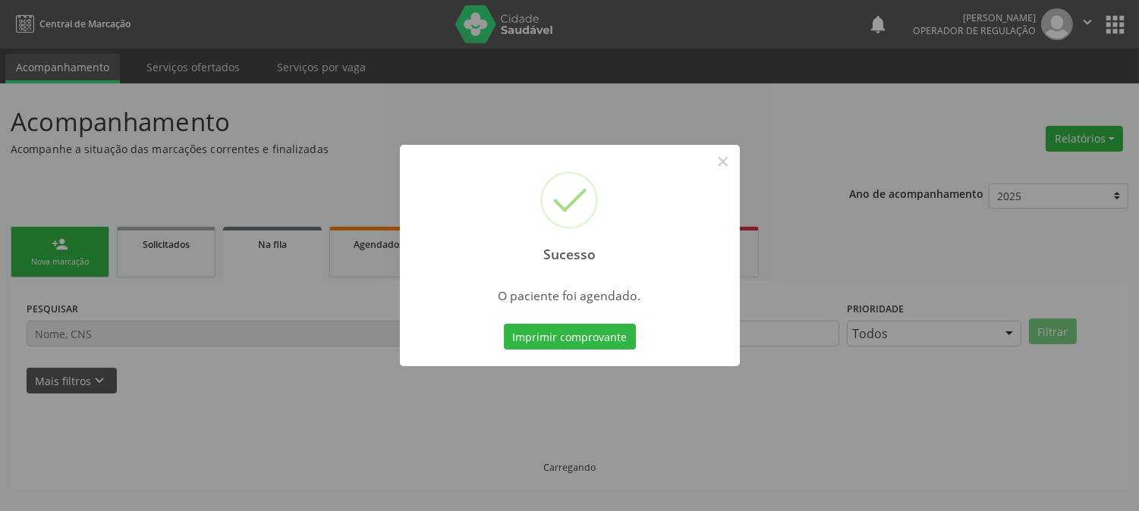
scroll to position [0, 0]
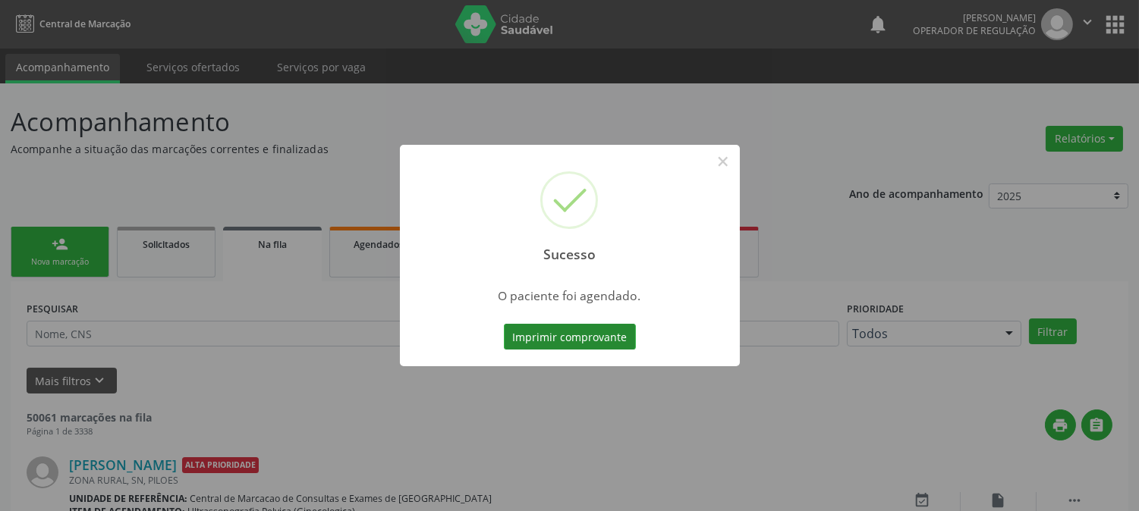
click at [619, 332] on button "Imprimir comprovante" at bounding box center [570, 337] width 132 height 26
